Goal: Transaction & Acquisition: Purchase product/service

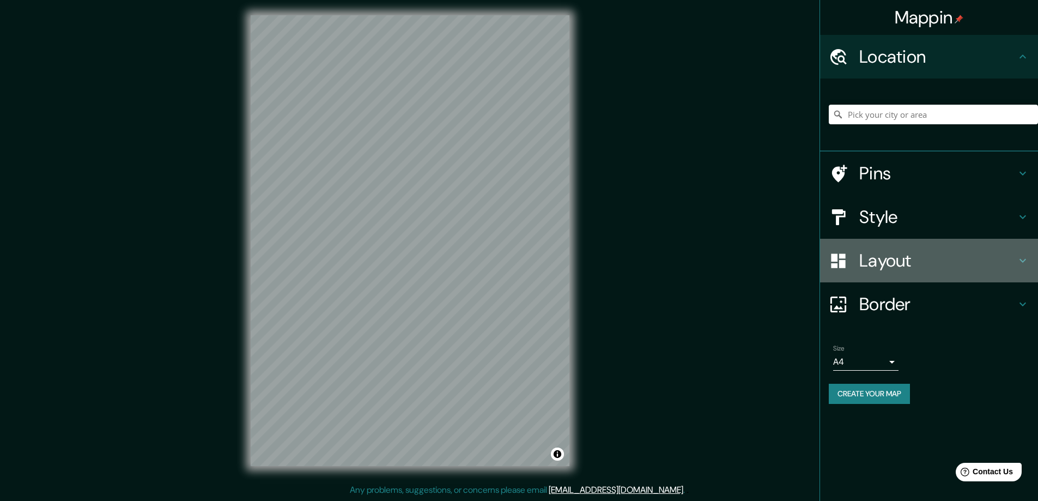
click at [868, 262] on h4 "Layout" at bounding box center [938, 261] width 157 height 22
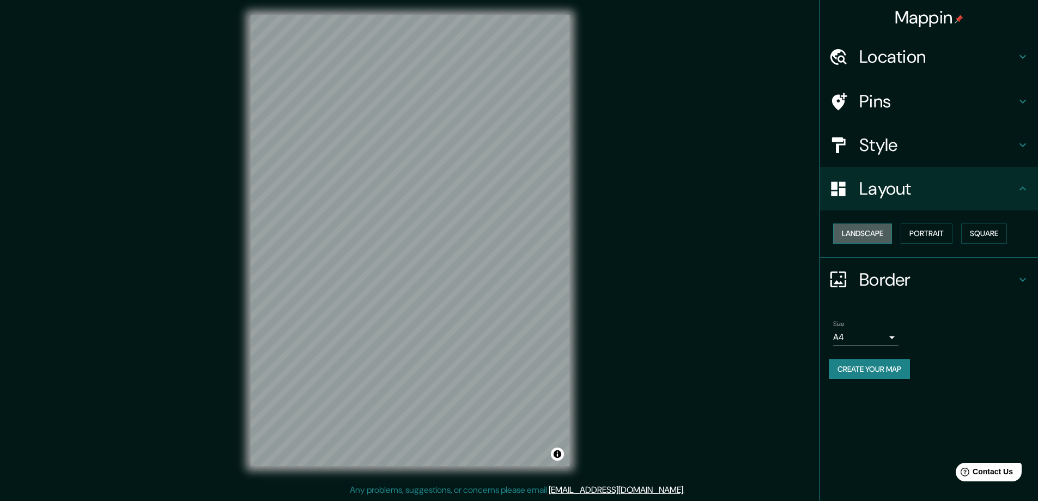
click at [877, 233] on button "Landscape" at bounding box center [862, 233] width 59 height 20
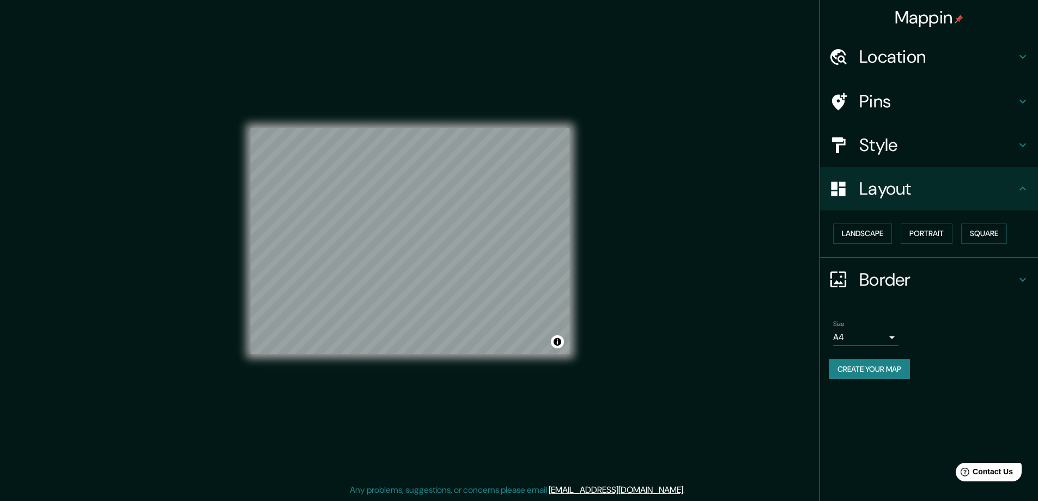
click at [882, 368] on button "Create your map" at bounding box center [869, 369] width 81 height 20
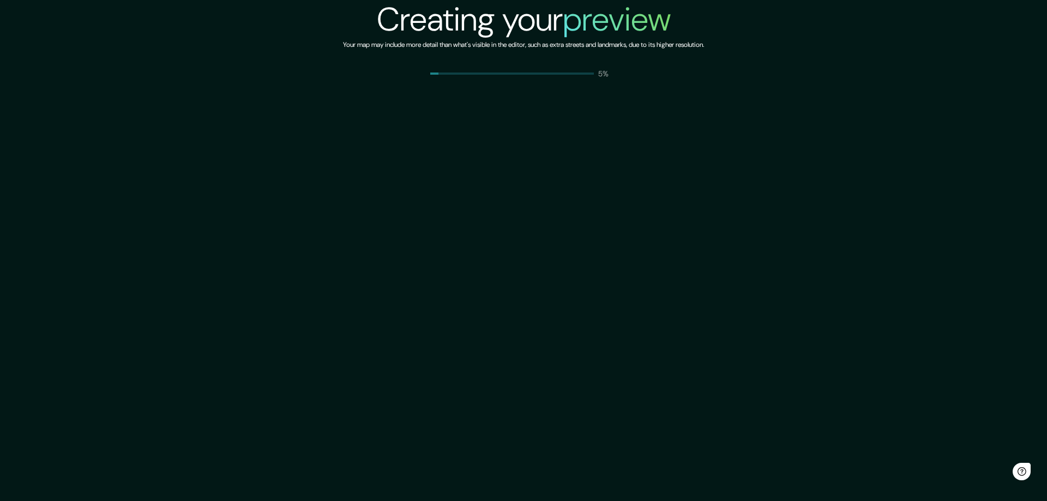
drag, startPoint x: 0, startPoint y: 0, endPoint x: 376, endPoint y: 221, distance: 436.1
click at [376, 221] on div "Creating your preview Your map may include more detail than what's visible in t…" at bounding box center [523, 250] width 1047 height 501
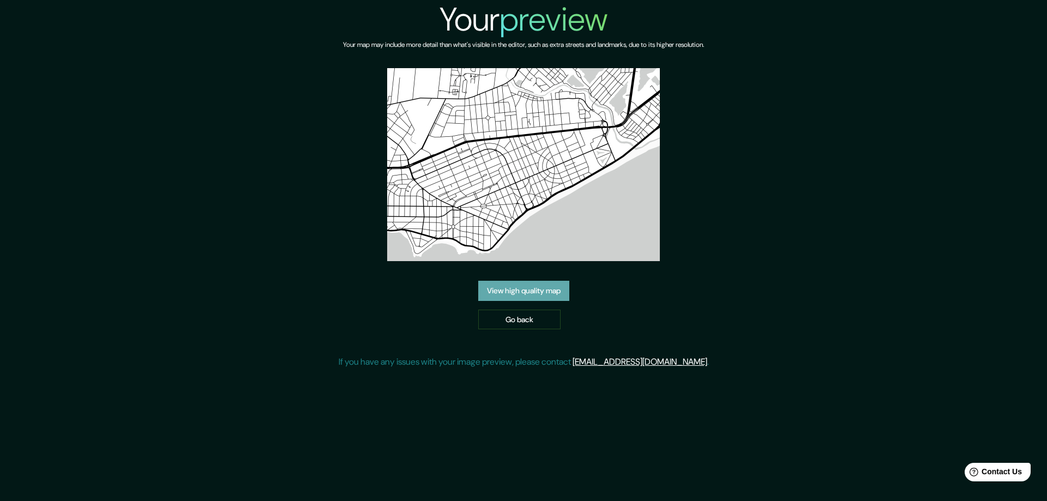
click at [530, 281] on link "View high quality map" at bounding box center [523, 291] width 91 height 20
